Goal: Task Accomplishment & Management: Manage account settings

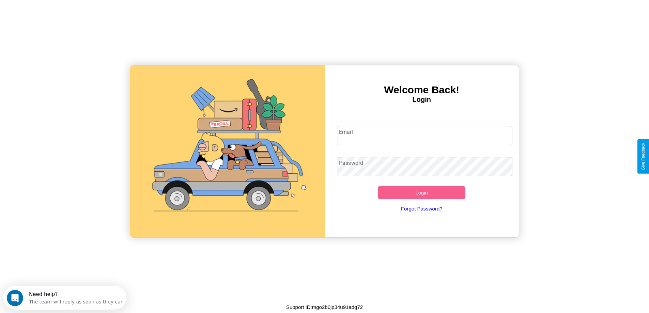
click at [425, 136] on input "Email" at bounding box center [425, 135] width 175 height 19
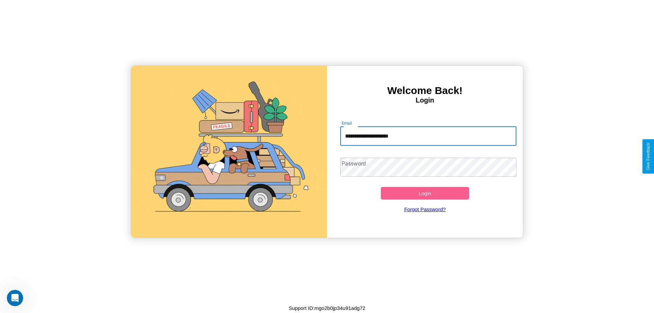
type input "**********"
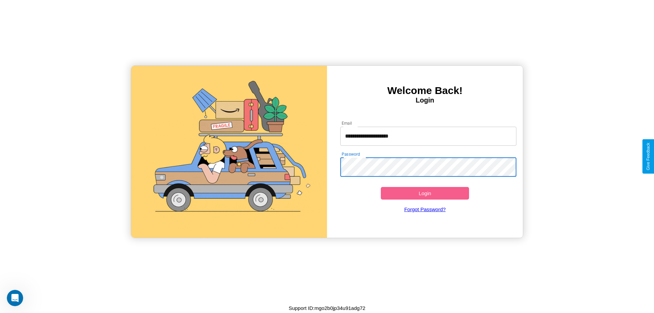
click at [425, 193] on button "Login" at bounding box center [425, 193] width 88 height 13
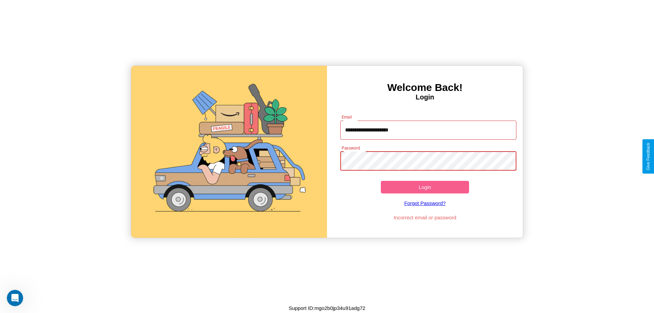
click at [425, 187] on button "Login" at bounding box center [425, 187] width 88 height 13
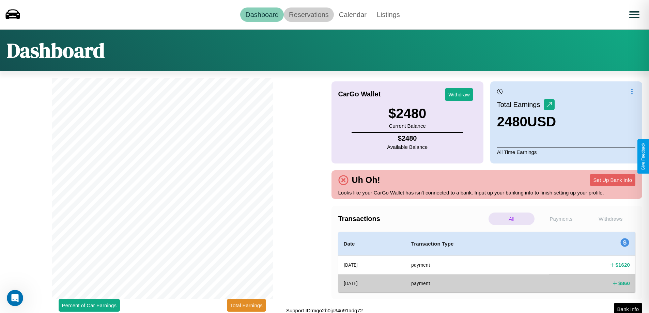
click at [309, 14] on link "Reservations" at bounding box center [309, 14] width 50 height 14
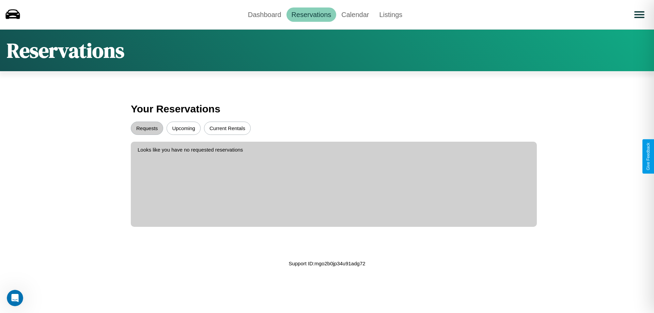
click at [184, 128] on button "Upcoming" at bounding box center [184, 128] width 34 height 13
click at [147, 128] on button "Requests" at bounding box center [147, 128] width 32 height 13
click at [355, 14] on link "Calendar" at bounding box center [355, 14] width 38 height 14
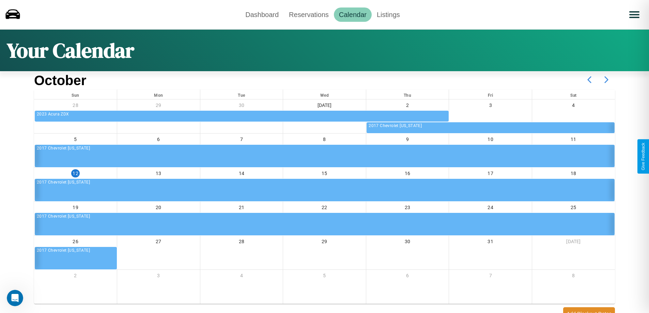
click at [606, 80] on icon at bounding box center [606, 79] width 17 height 17
